Goal: Navigation & Orientation: Find specific page/section

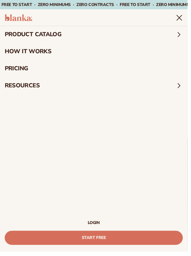
click at [100, 226] on link "LOGIN" at bounding box center [96, 227] width 182 height 4
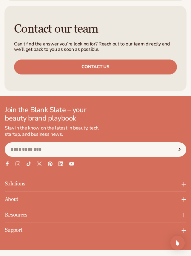
scroll to position [1363, 0]
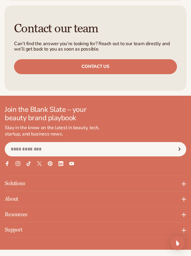
click at [187, 175] on div "Join the Blank Slate – your beauty brand playbook Stay in the know on the lates…" at bounding box center [95, 177] width 191 height 144
click at [188, 173] on div "Join the Blank Slate – your beauty brand playbook Stay in the know on the lates…" at bounding box center [95, 177] width 191 height 144
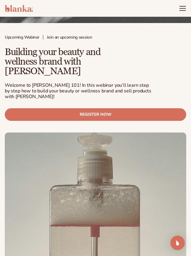
scroll to position [0, 0]
